Goal: Find specific page/section: Find specific page/section

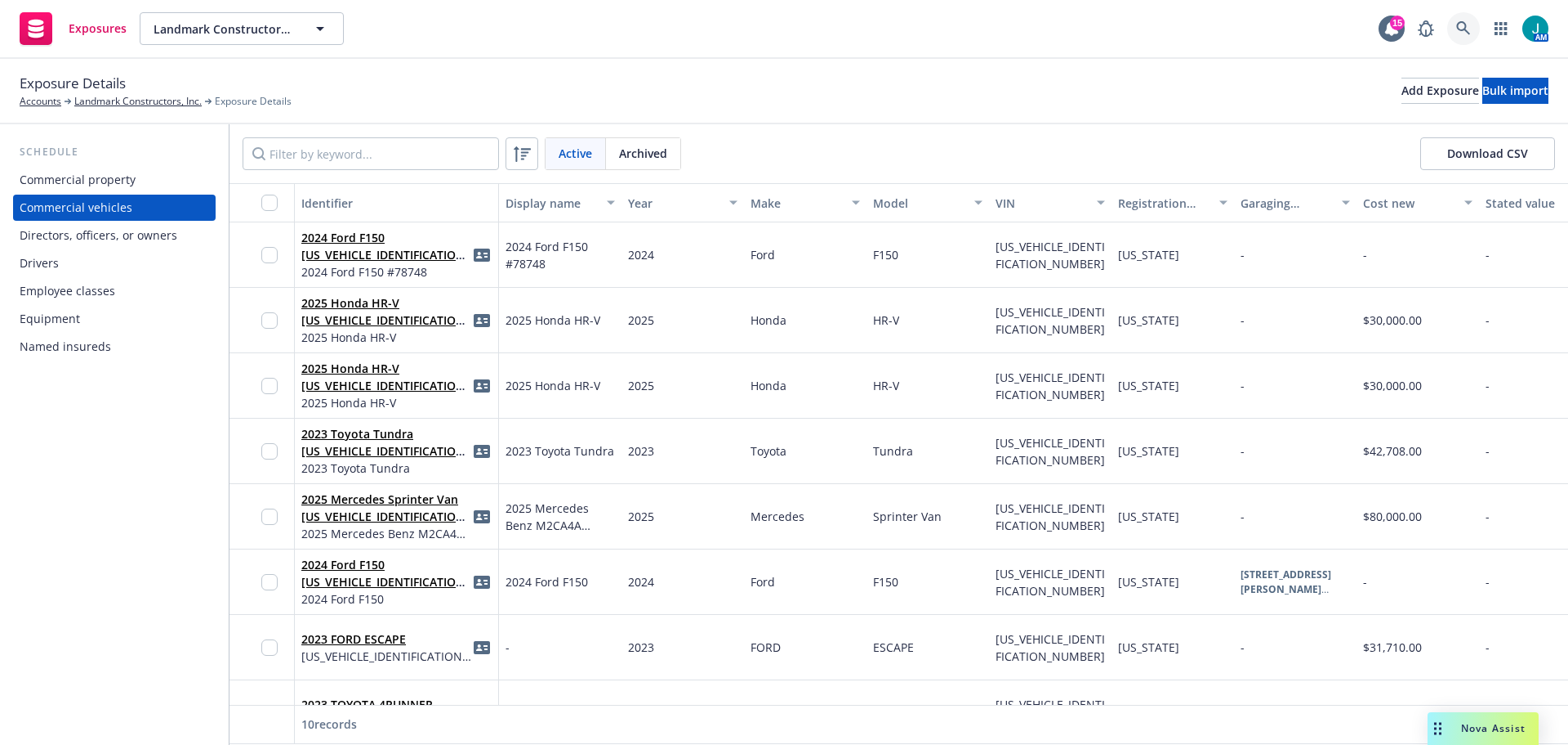
click at [1465, 29] on icon at bounding box center [1463, 28] width 14 height 14
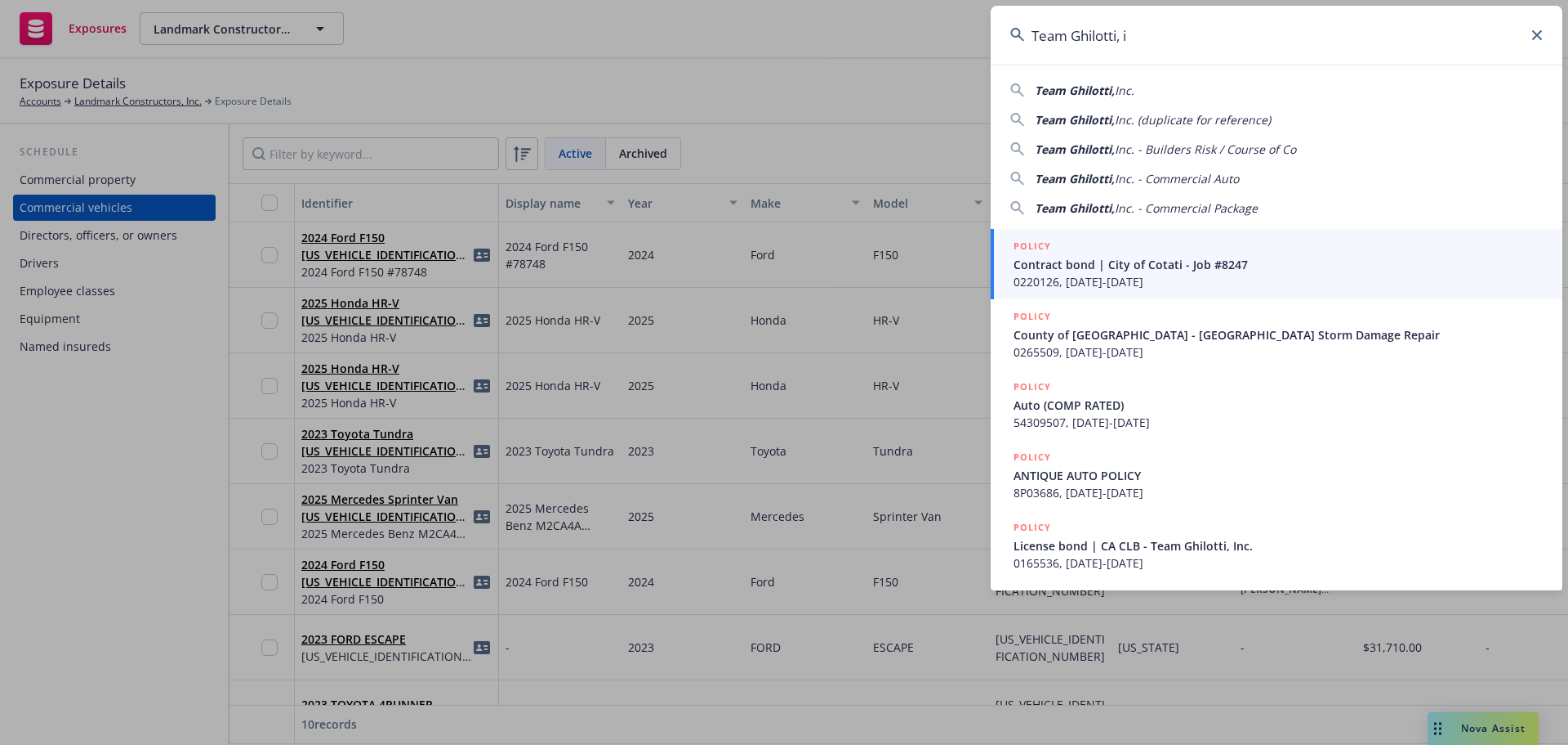
click at [1138, 94] on div "Team Ghilotti, Inc." at bounding box center [1276, 90] width 533 height 17
type input "Team Ghilotti, Inc."
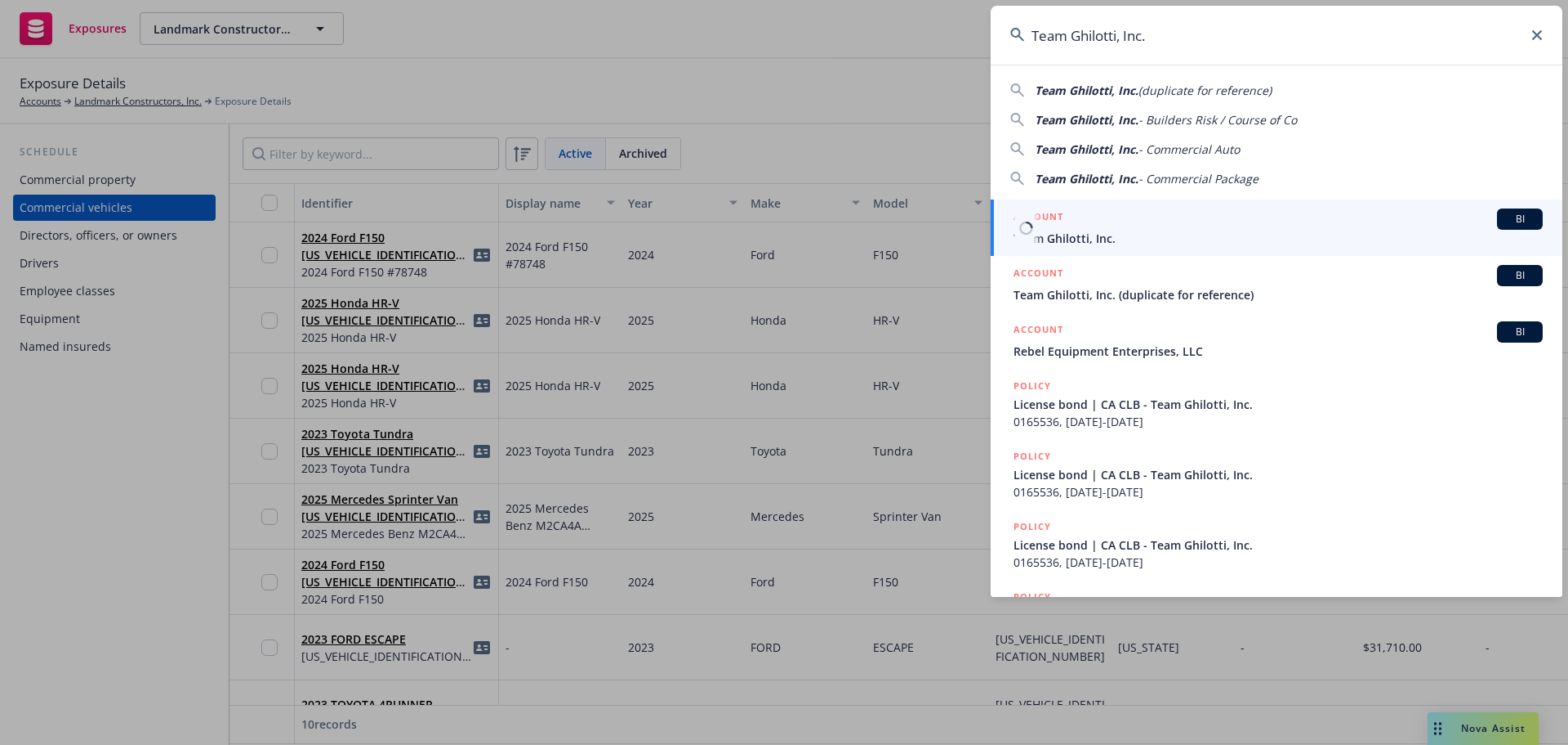
click at [1518, 216] on span "BI" at bounding box center [1520, 219] width 33 height 15
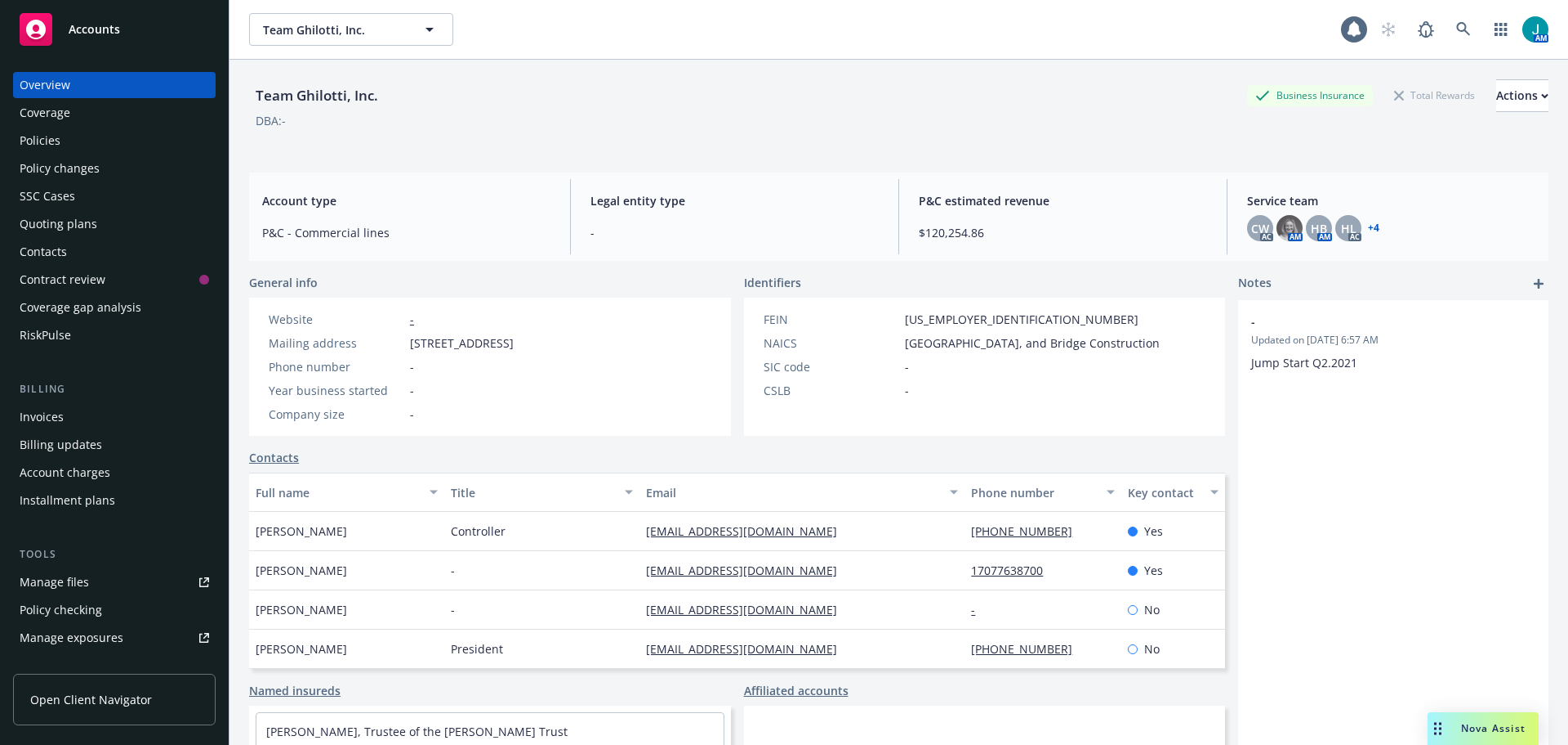
click at [41, 147] on div "Policies" at bounding box center [40, 141] width 41 height 26
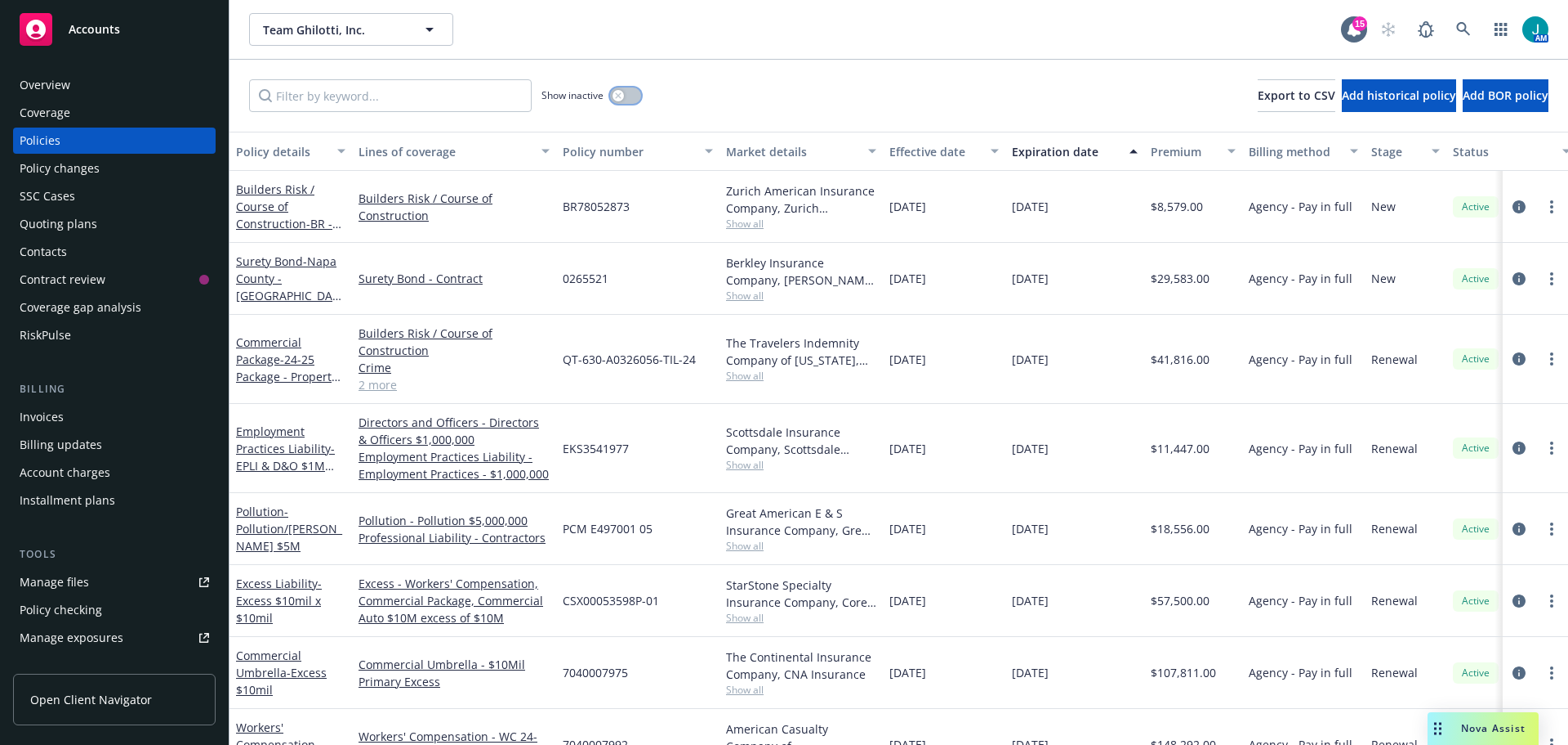
click at [628, 100] on button "button" at bounding box center [626, 96] width 31 height 16
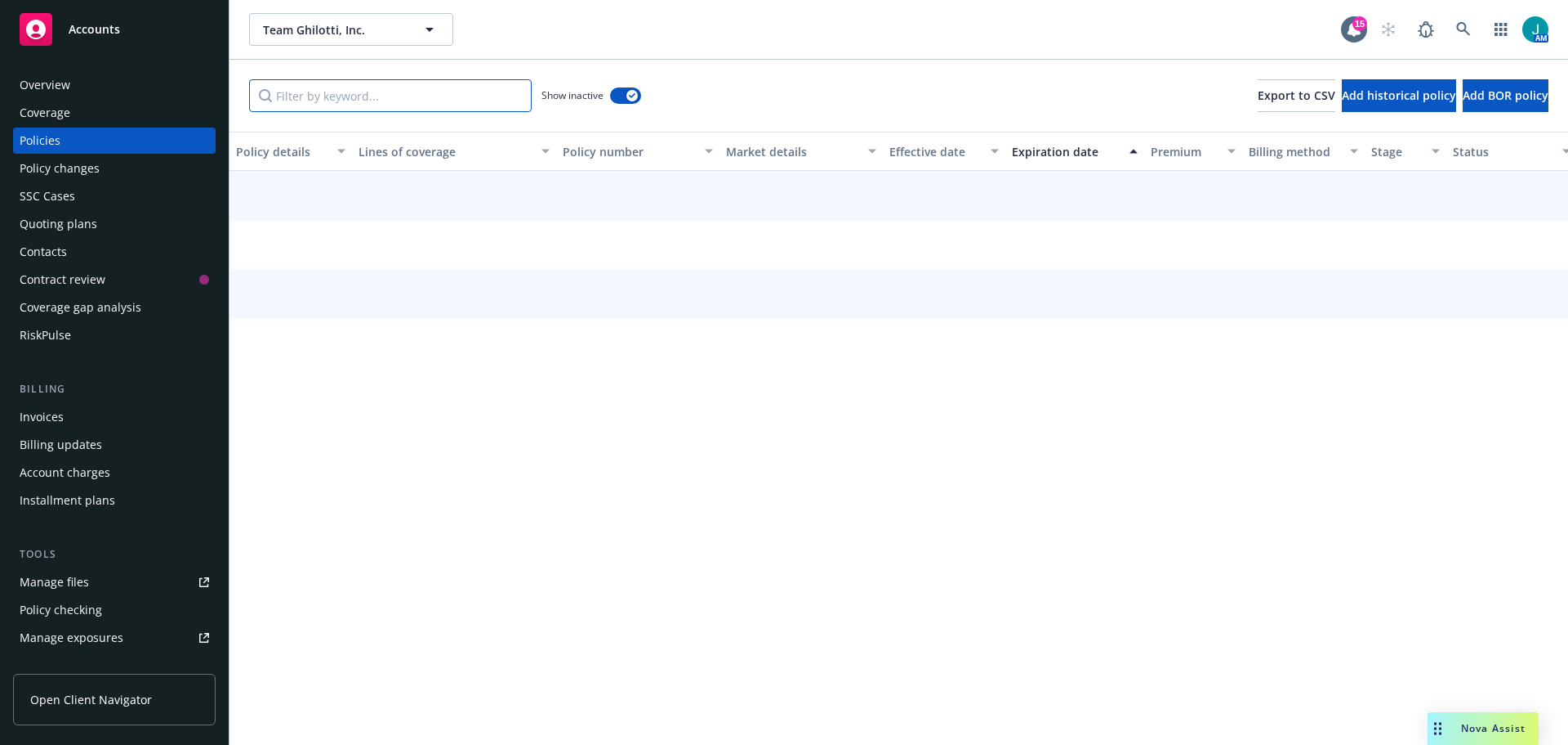
click at [345, 95] on input "Filter by keyword..." at bounding box center [390, 96] width 283 height 33
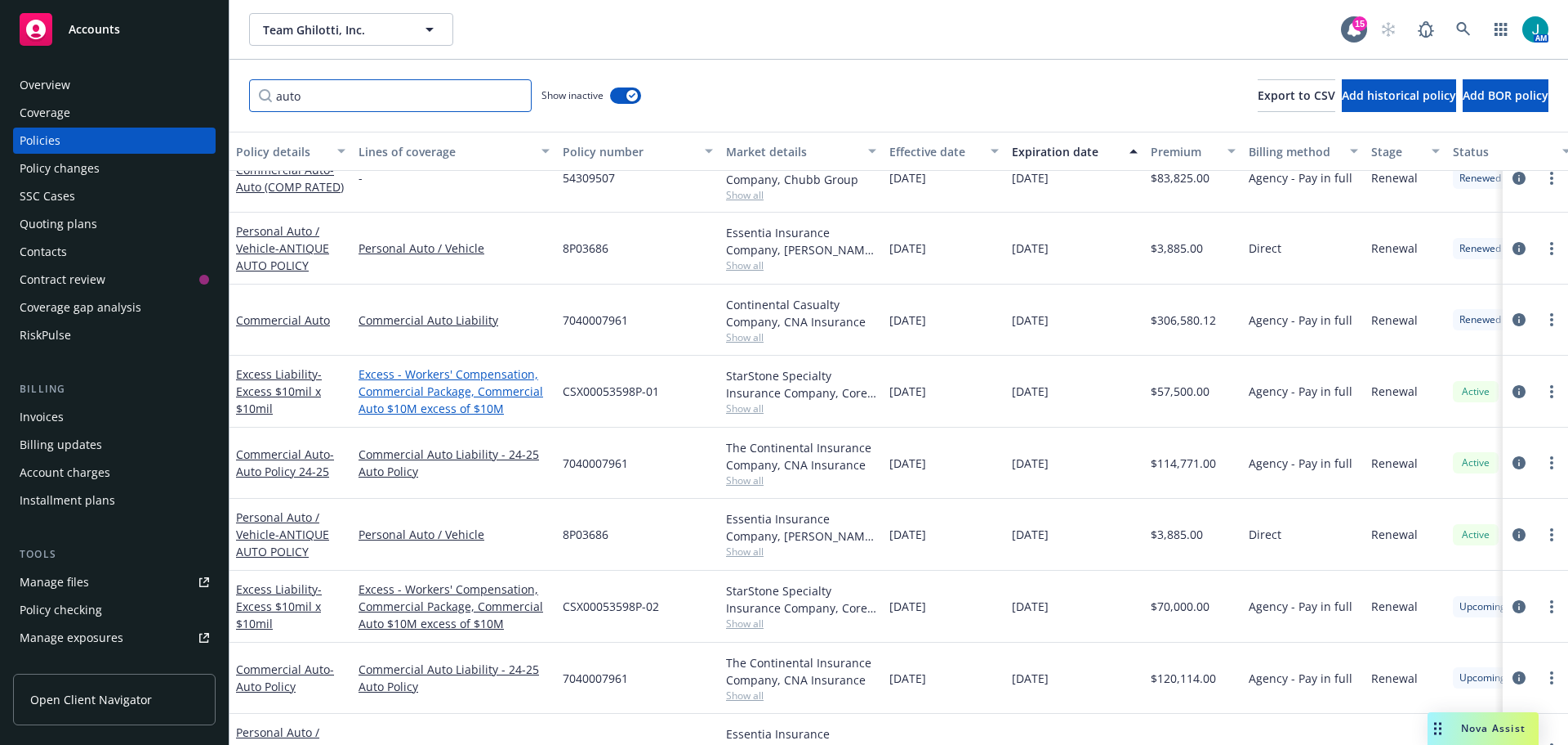
scroll to position [865, 0]
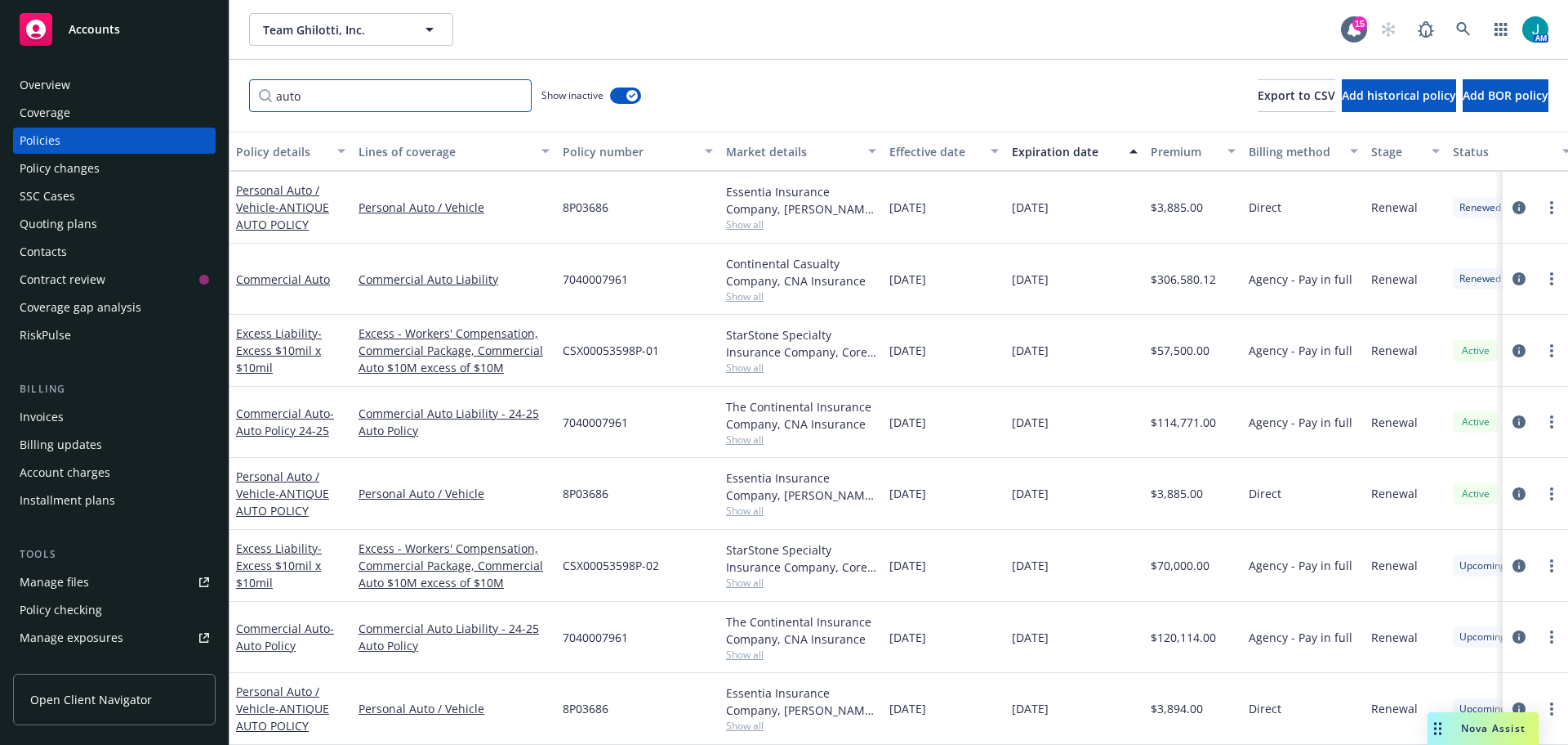
type input "auto"
